Goal: Task Accomplishment & Management: Manage account settings

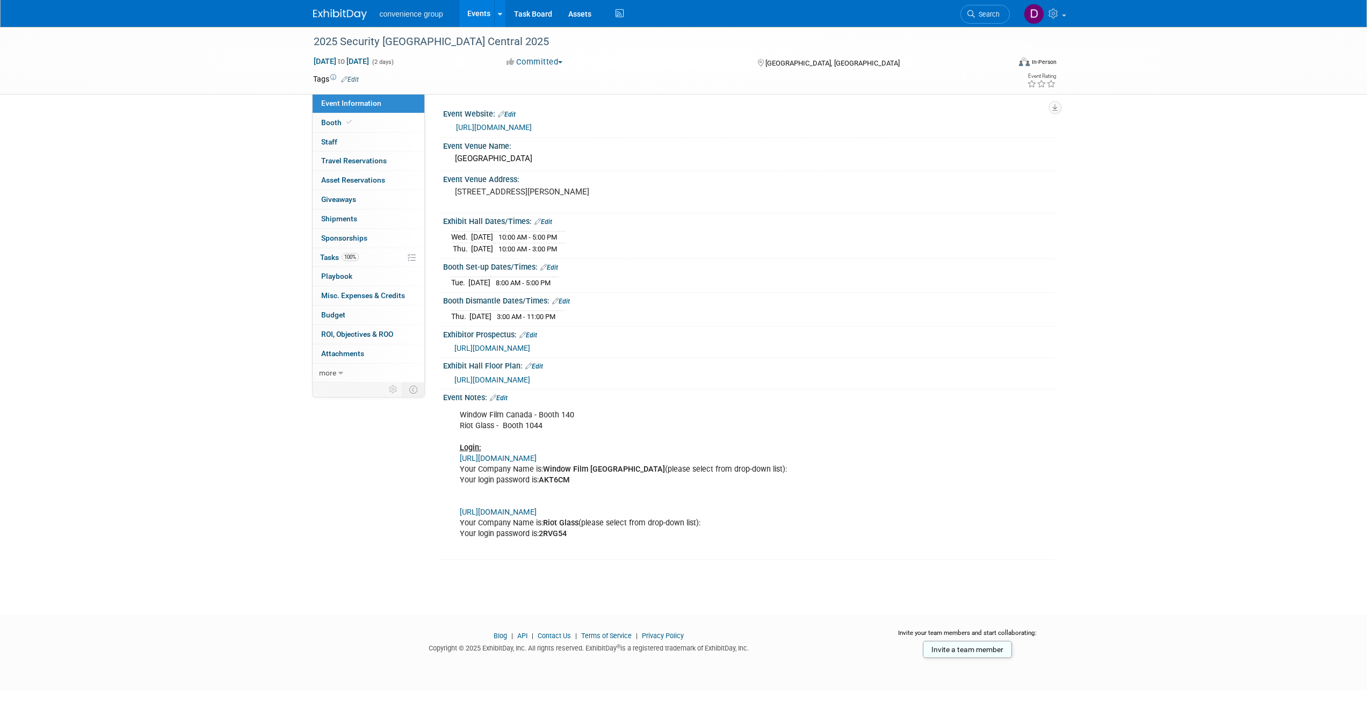
click at [336, 14] on img at bounding box center [340, 14] width 54 height 11
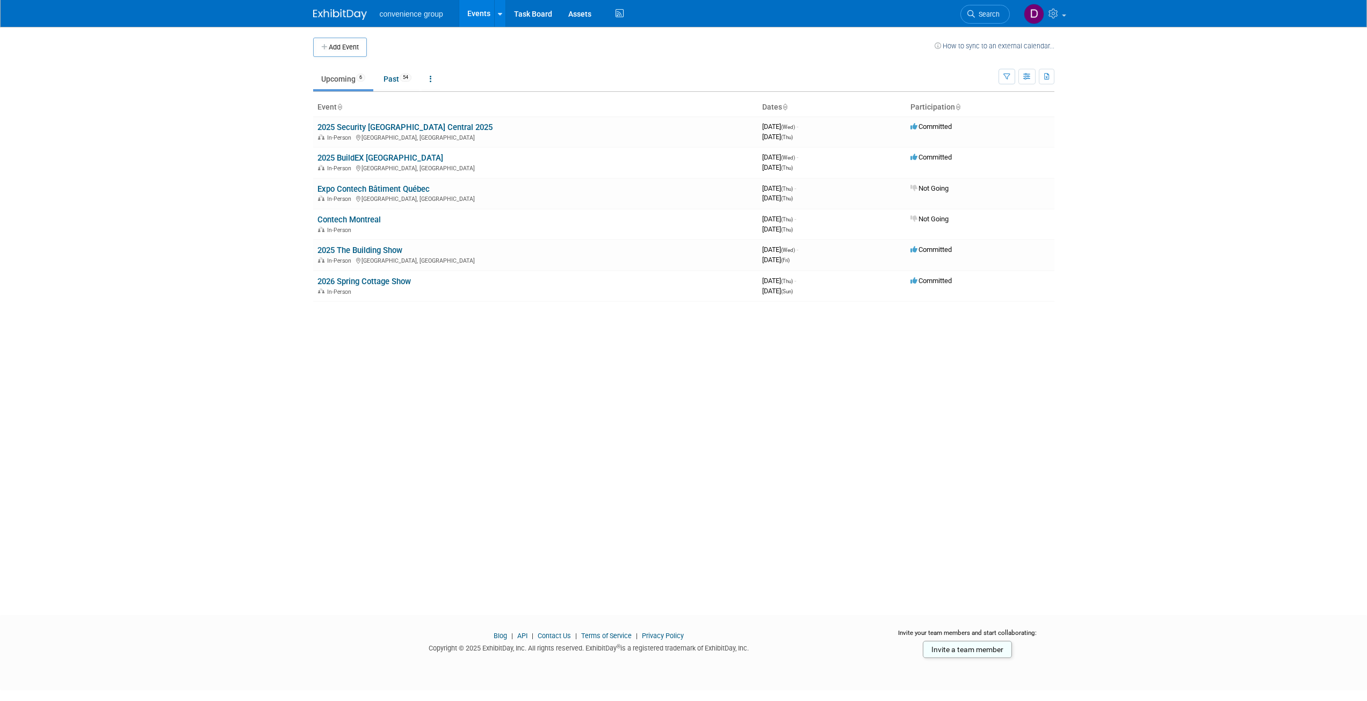
click at [227, 166] on body "convenience group Events Add Event Bulk Upload Events Shareable Event Boards Re…" at bounding box center [683, 350] width 1367 height 701
click at [206, 157] on body "convenience group Events Add Event Bulk Upload Events Shareable Event Boards Re…" at bounding box center [683, 350] width 1367 height 701
click at [463, 415] on div "Add Event How to sync to an external calendar... New Event Duplicate Event Warn…" at bounding box center [683, 311] width 757 height 569
drag, startPoint x: 257, startPoint y: 339, endPoint x: 322, endPoint y: 357, distance: 67.0
click at [322, 357] on body "convenience group Events Add Event Bulk Upload Events Shareable Event Boards Re…" at bounding box center [683, 350] width 1367 height 701
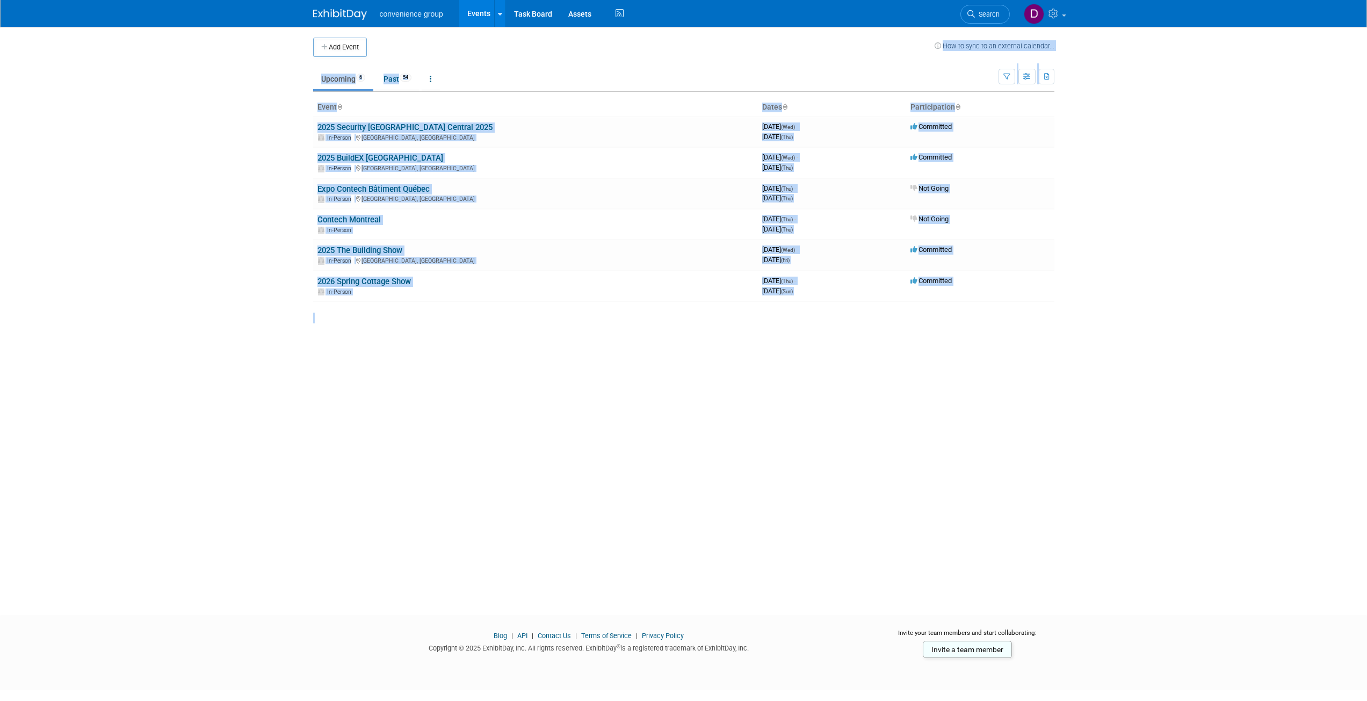
drag, startPoint x: 305, startPoint y: 31, endPoint x: 365, endPoint y: 343, distance: 317.9
click at [365, 343] on div "Add Event How to sync to an external calendar... New Event Duplicate Event Warn…" at bounding box center [683, 311] width 757 height 569
click at [363, 360] on div "Add Event How to sync to an external calendar... New Event Duplicate Event Warn…" at bounding box center [683, 311] width 757 height 569
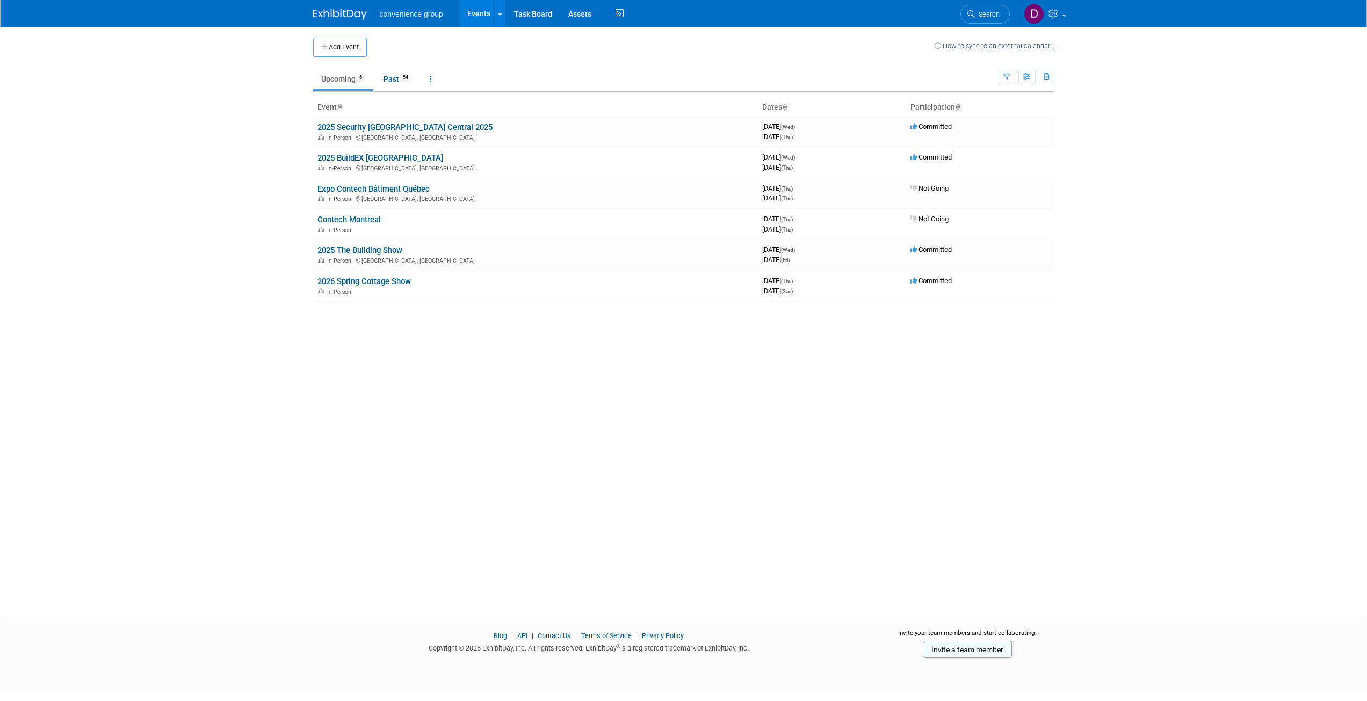
click at [327, 328] on div "Add Event How to sync to an external calendar... New Event Duplicate Event Warn…" at bounding box center [683, 311] width 757 height 569
click at [878, 456] on div "Add Event How to sync to an external calendar... New Event Duplicate Event Warn…" at bounding box center [683, 311] width 757 height 569
